Goal: Find specific page/section: Find specific page/section

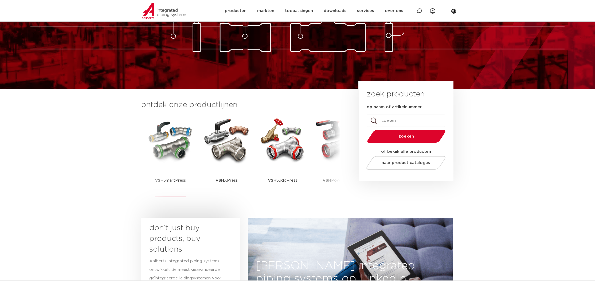
scroll to position [63, 0]
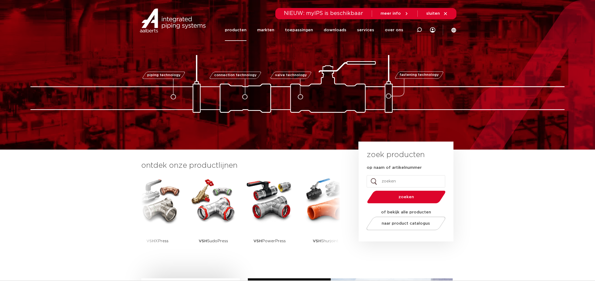
scroll to position [1, 0]
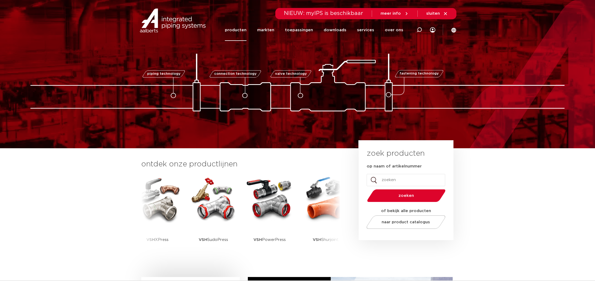
click at [238, 30] on link "producten" at bounding box center [236, 30] width 22 height 22
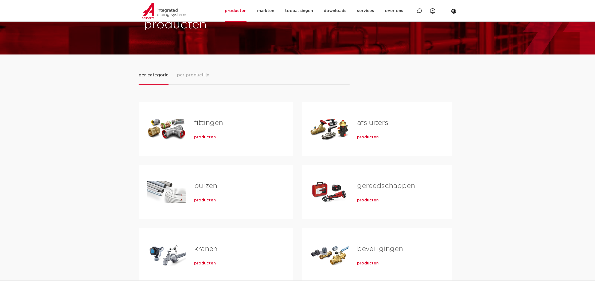
scroll to position [32, 0]
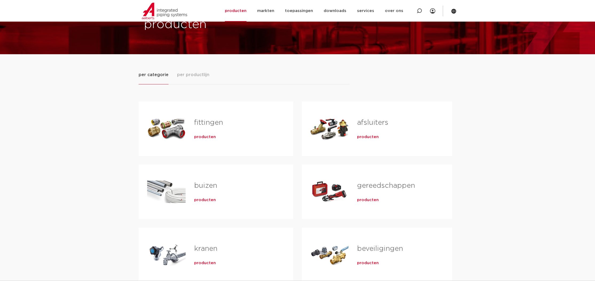
click at [374, 187] on link "gereedschappen" at bounding box center [386, 185] width 58 height 7
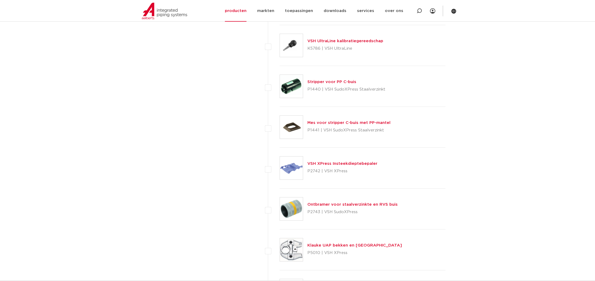
scroll to position [1237, 0]
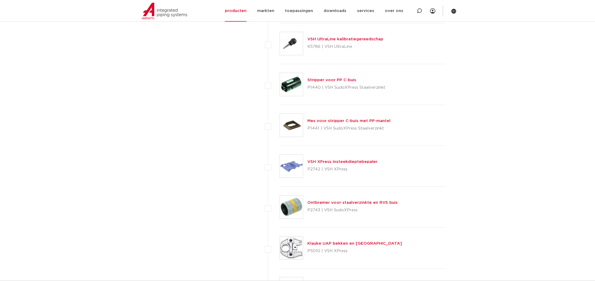
click at [294, 170] on img at bounding box center [291, 166] width 23 height 23
